Goal: Transaction & Acquisition: Purchase product/service

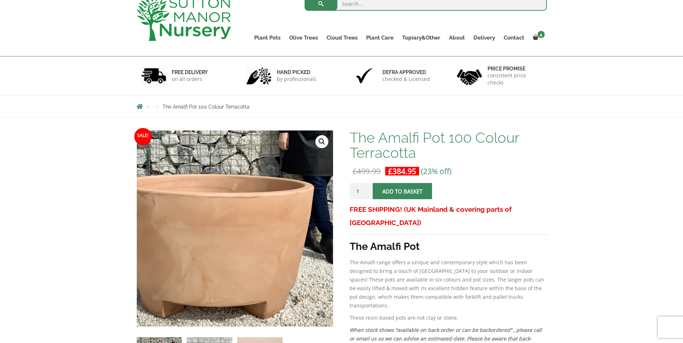
scroll to position [36, 0]
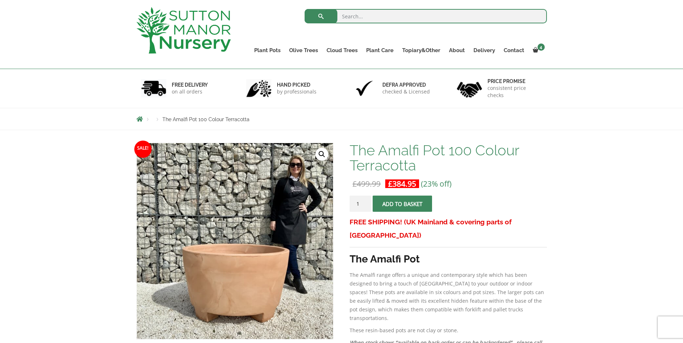
click at [383, 17] on input "search" at bounding box center [425, 16] width 242 height 14
type input "amalfi pot"
click at [304, 9] on button "submit" at bounding box center [320, 16] width 33 height 14
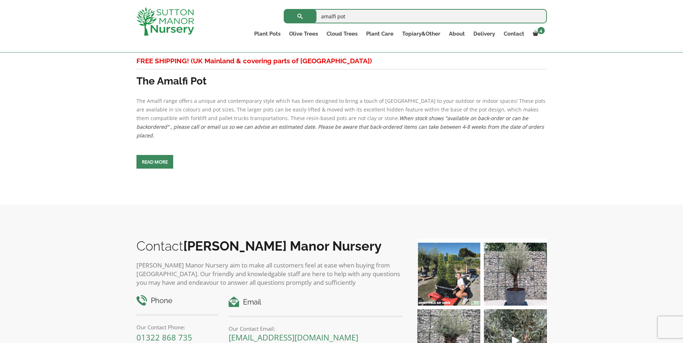
scroll to position [1008, 0]
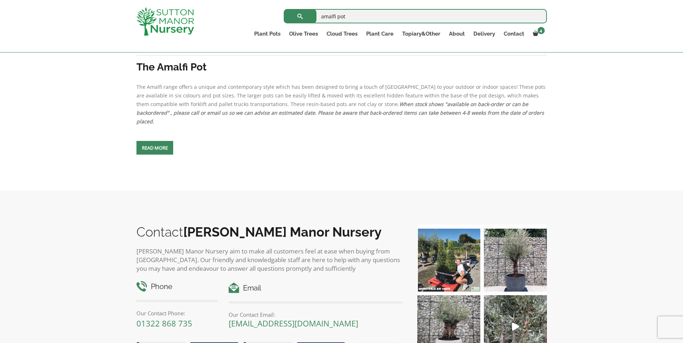
click at [155, 148] on span at bounding box center [155, 148] width 0 height 0
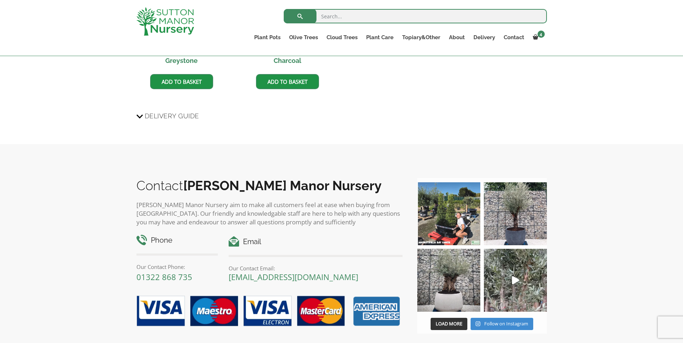
scroll to position [792, 0]
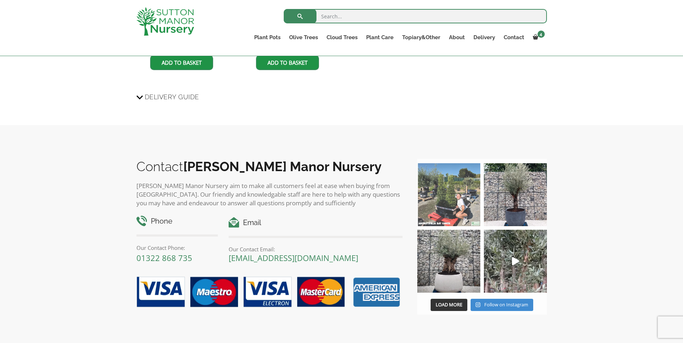
click at [451, 206] on img at bounding box center [448, 194] width 63 height 63
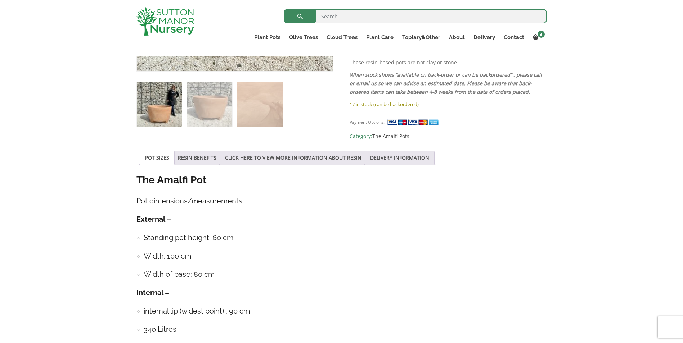
scroll to position [288, 0]
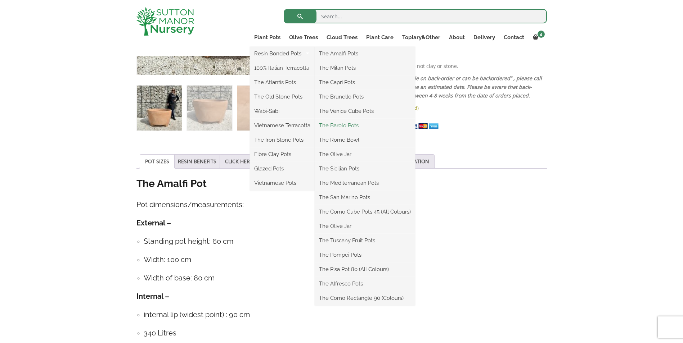
click at [348, 122] on link "The Barolo Pots" at bounding box center [365, 125] width 100 height 11
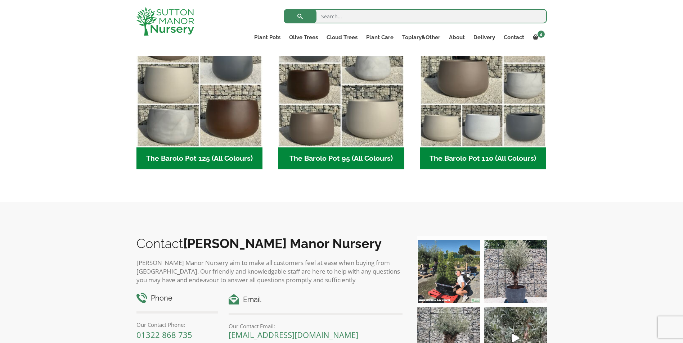
scroll to position [396, 0]
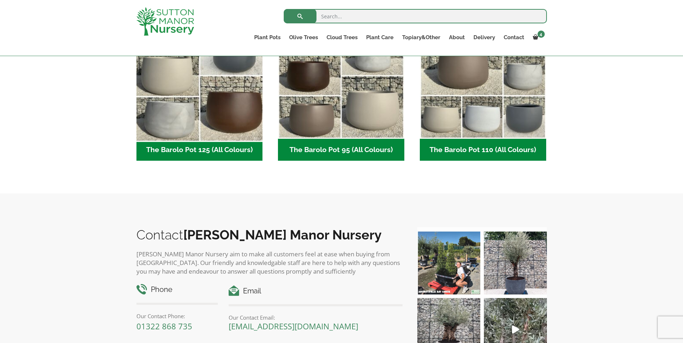
click at [230, 119] on img "Visit product category The Barolo Pot 125 (All Colours)" at bounding box center [199, 76] width 132 height 132
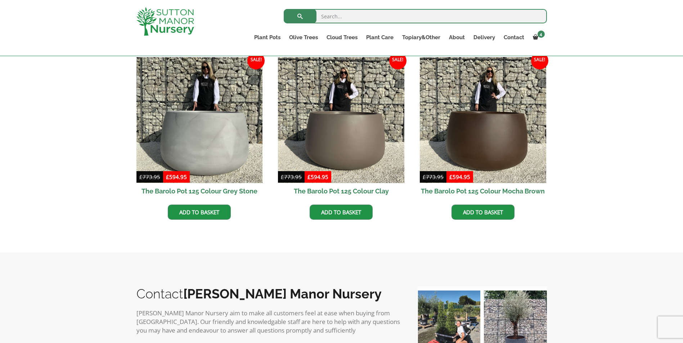
scroll to position [360, 0]
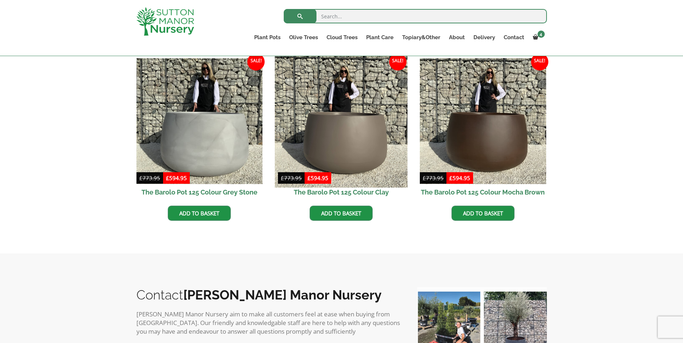
click at [299, 152] on img at bounding box center [341, 121] width 132 height 132
